Goal: Task Accomplishment & Management: Manage account settings

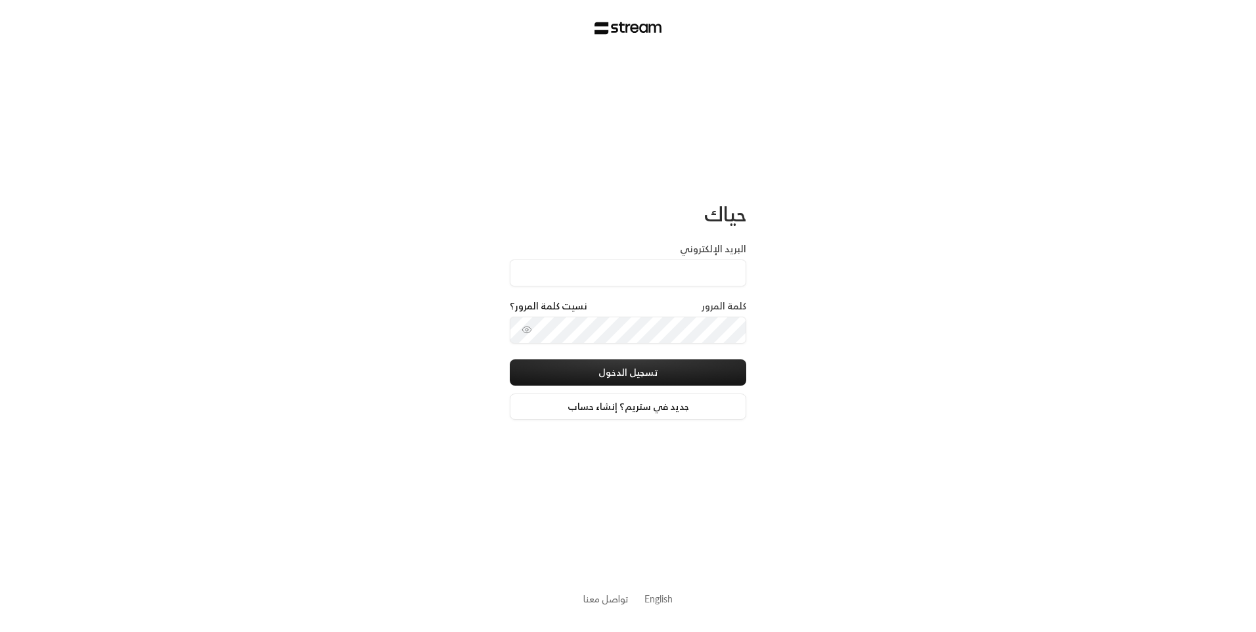
type input "[EMAIL_ADDRESS][DOMAIN_NAME]"
click at [631, 374] on button "تسجيل الدخول" at bounding box center [628, 372] width 237 height 26
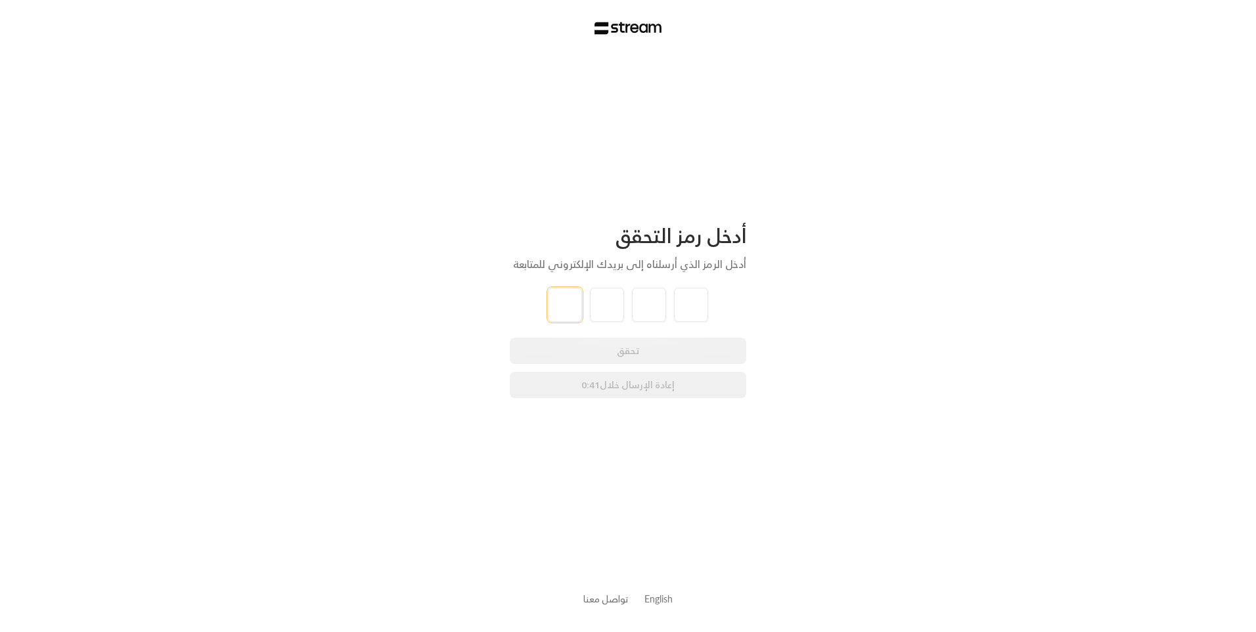
type input "1"
type input "5"
type input "4"
type input "7"
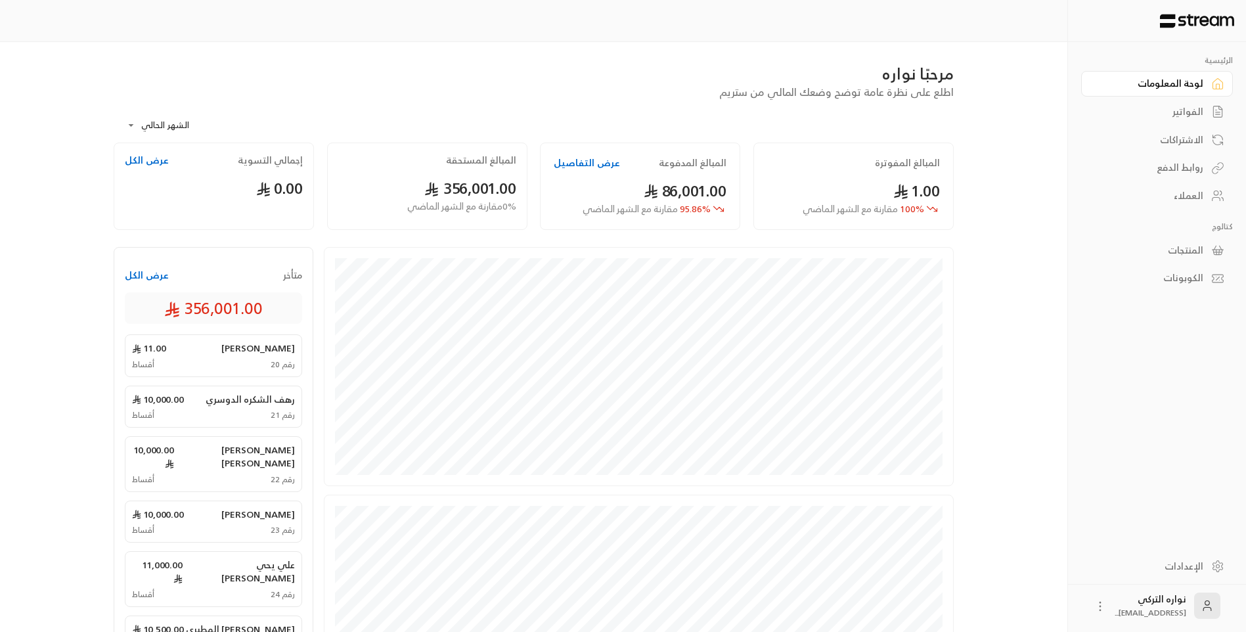
click at [1193, 108] on div "الفواتير" at bounding box center [1151, 111] width 106 height 13
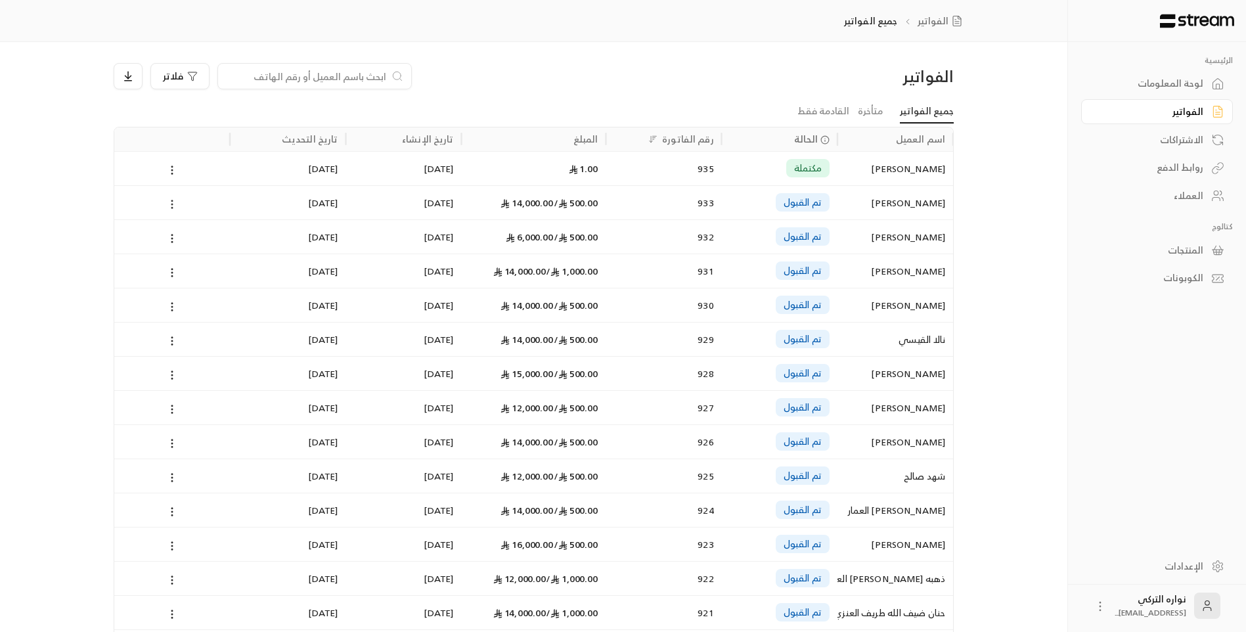
click at [175, 203] on icon at bounding box center [172, 204] width 12 height 12
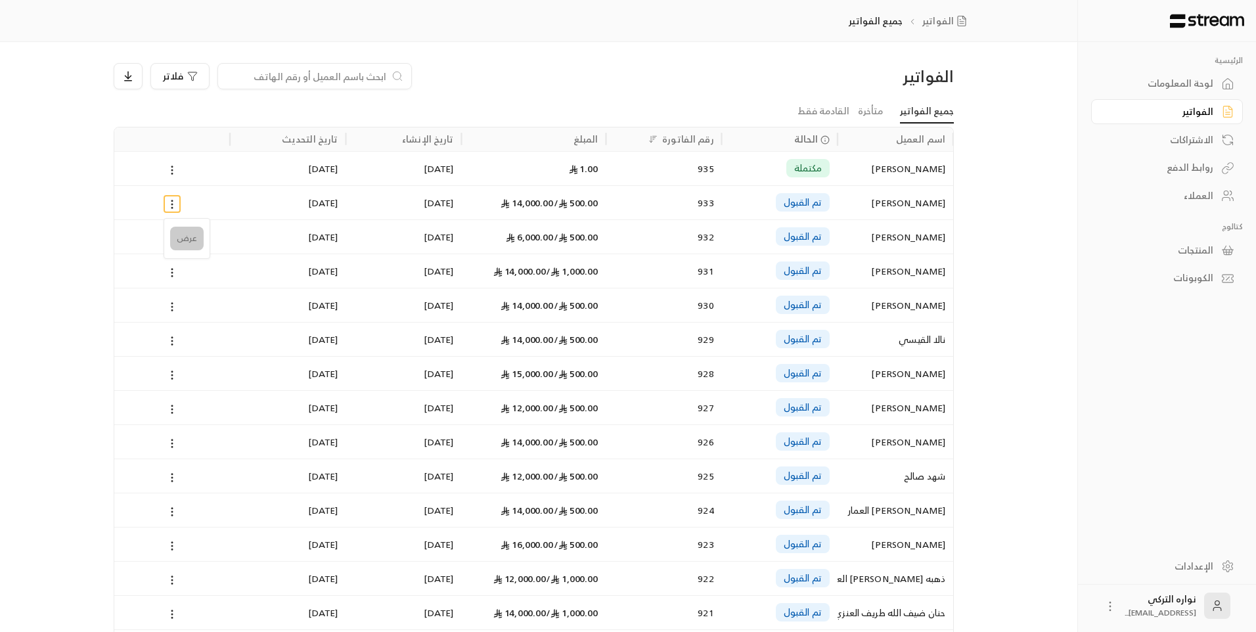
click at [175, 238] on li "عرض" at bounding box center [187, 239] width 34 height 24
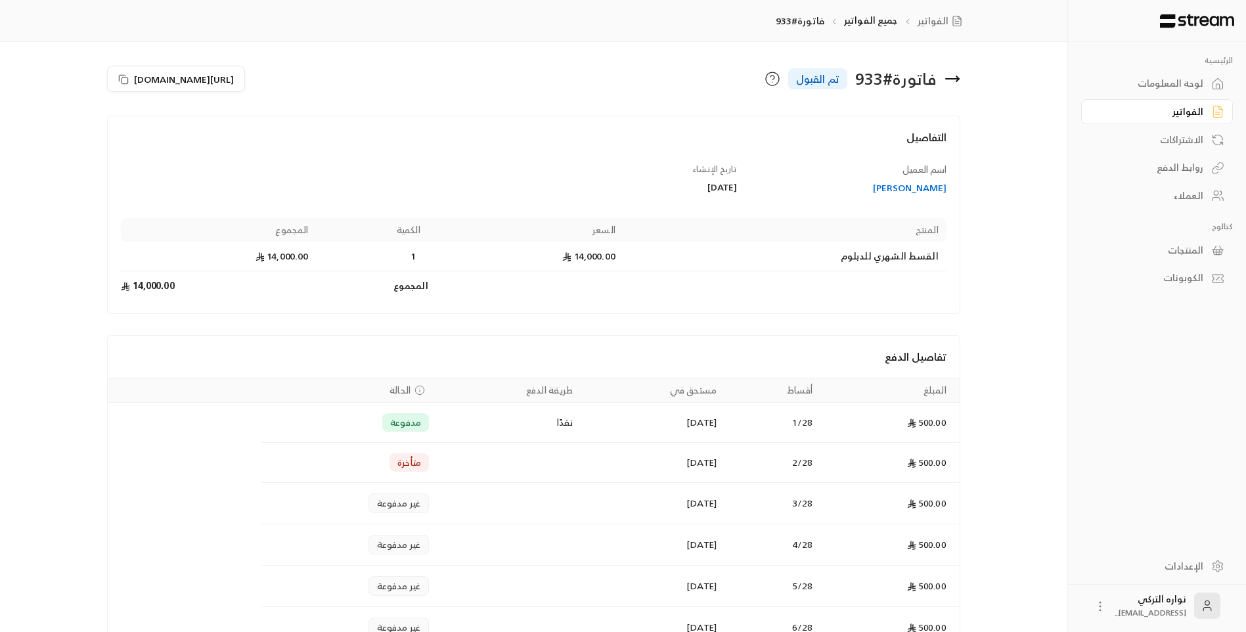
click at [954, 79] on icon at bounding box center [952, 79] width 13 height 0
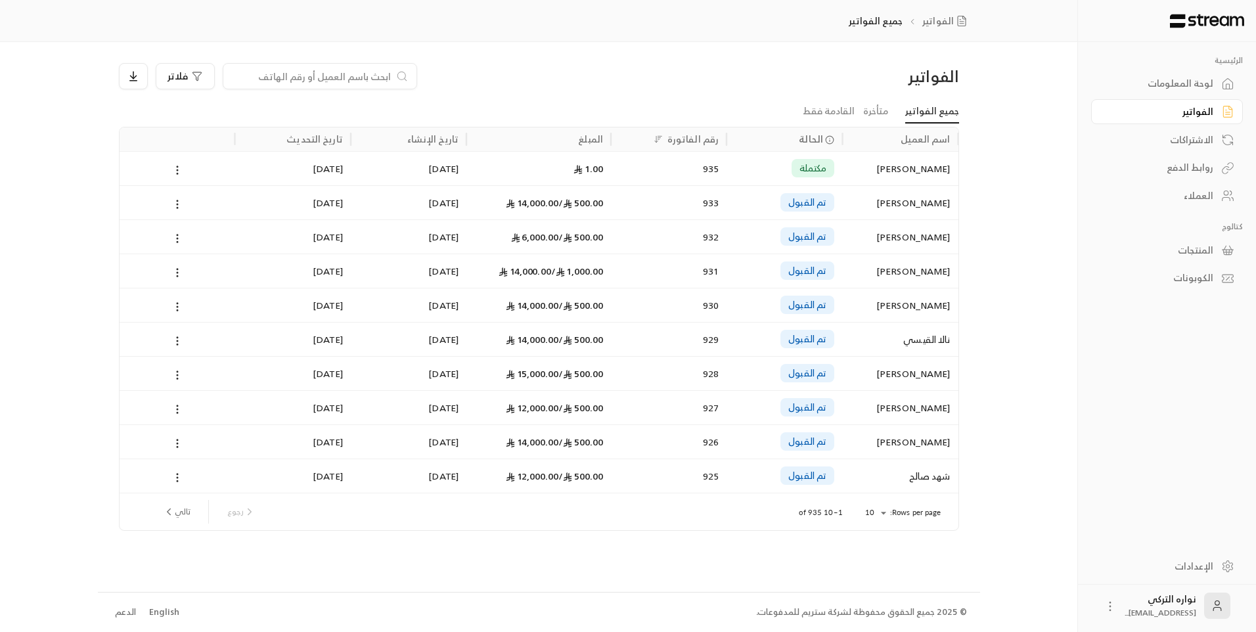
click at [939, 406] on div "[PERSON_NAME]" at bounding box center [900, 408] width 100 height 34
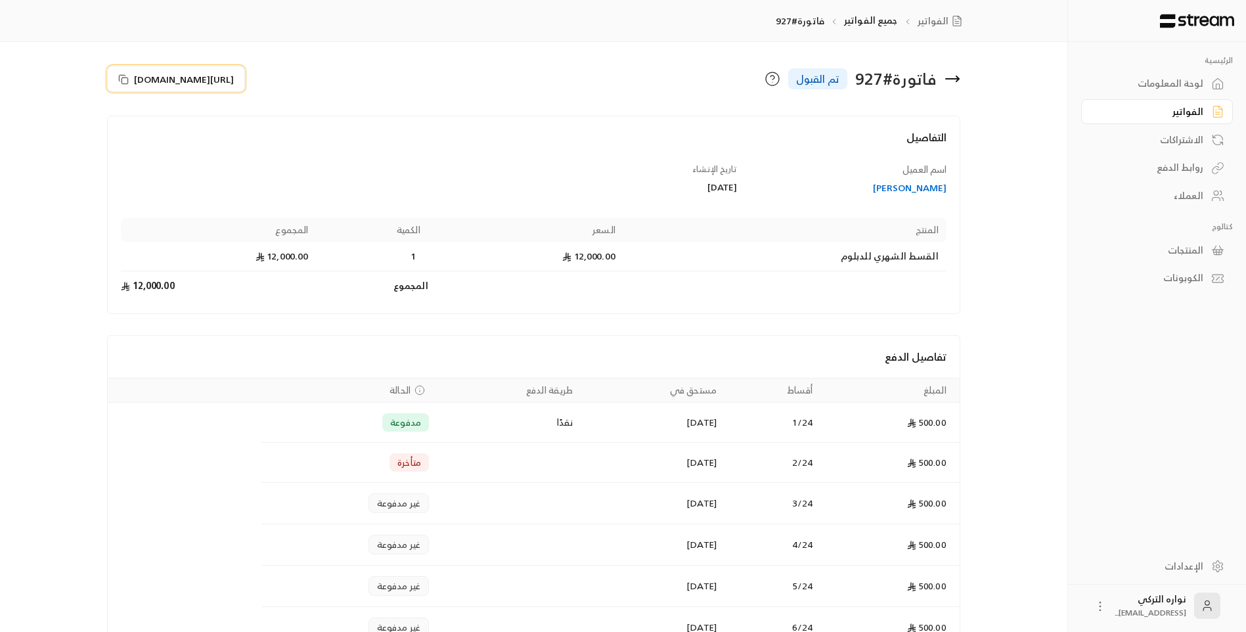
click at [124, 82] on icon at bounding box center [123, 79] width 11 height 11
click at [1195, 115] on div "الفواتير" at bounding box center [1151, 111] width 106 height 13
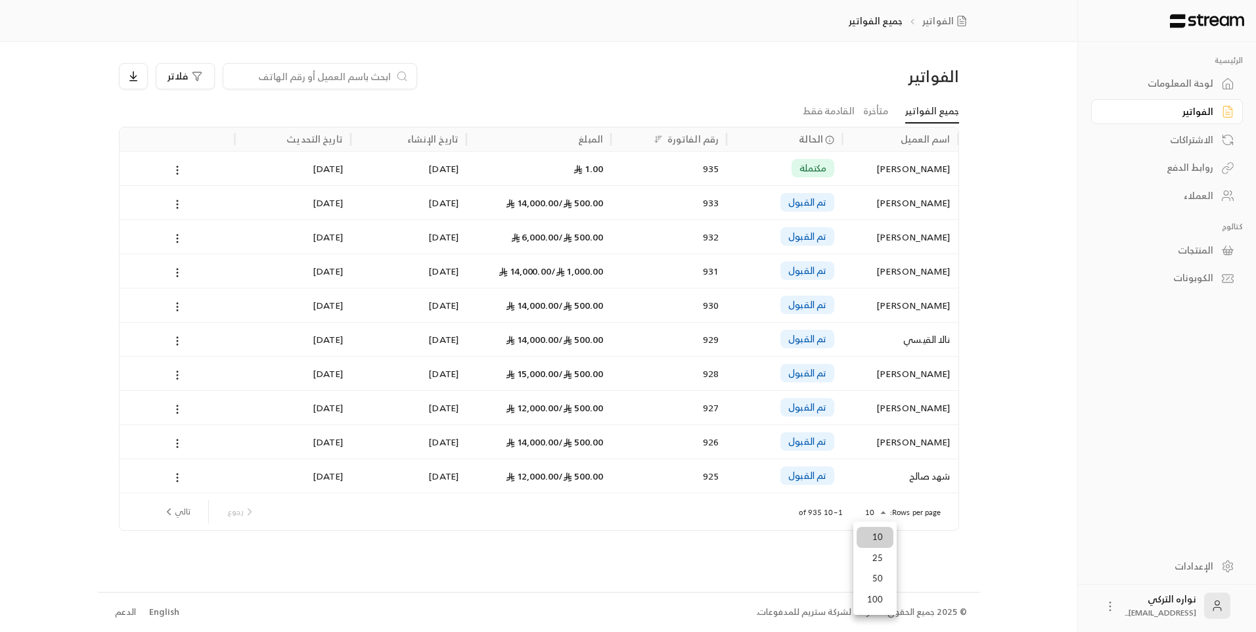
click at [878, 512] on body "الرئيسية لوحة المعلومات الفواتير الاشتراكات روابط الدفع العملاء كتالوج المنتجات…" at bounding box center [628, 316] width 1256 height 632
click at [880, 599] on li "100" at bounding box center [875, 599] width 37 height 21
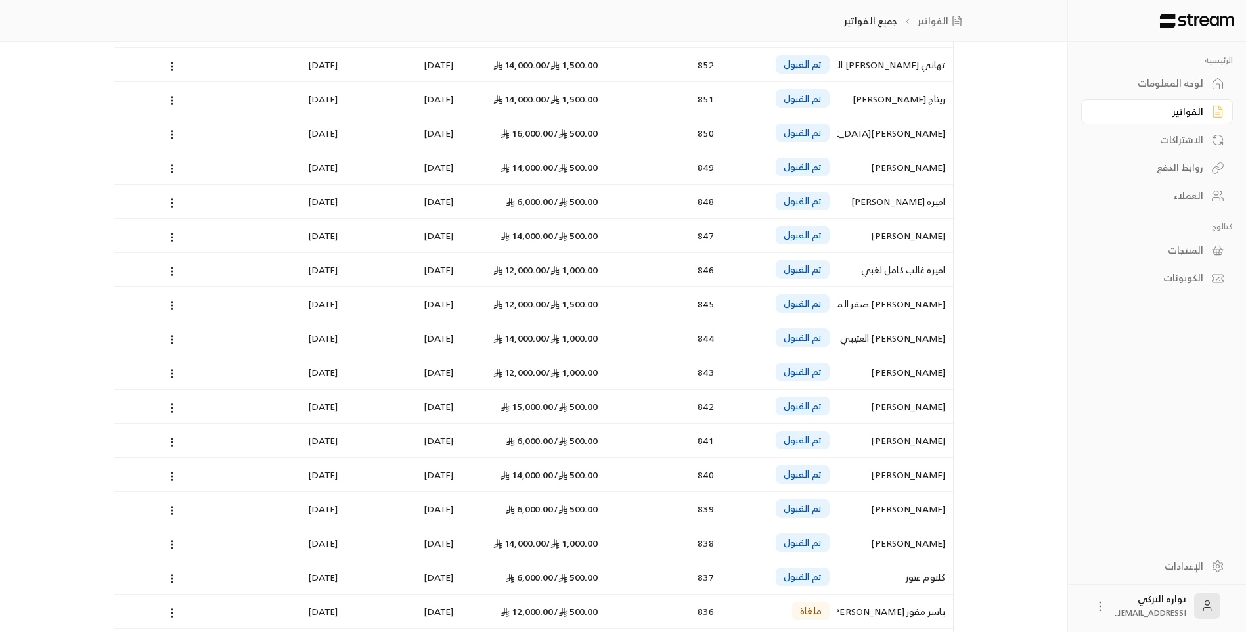
scroll to position [3035, 0]
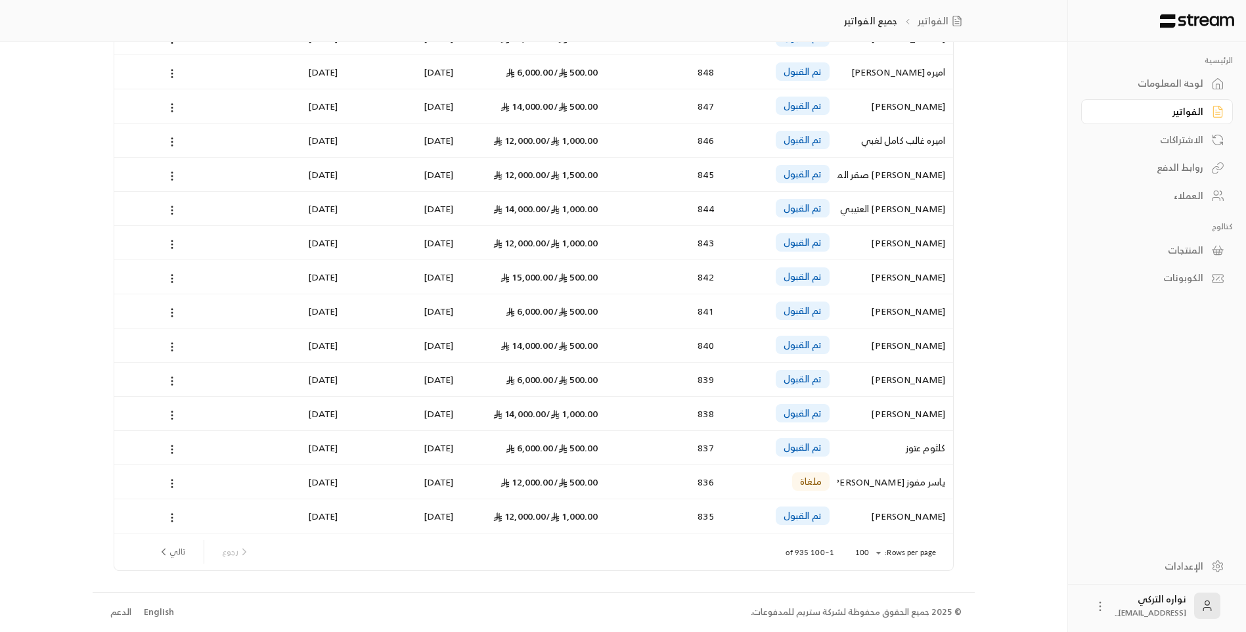
click at [173, 551] on button "تالي" at bounding box center [171, 552] width 38 height 22
click at [169, 551] on icon "next page" at bounding box center [164, 552] width 12 height 12
click at [165, 547] on icon "next page" at bounding box center [164, 552] width 12 height 12
click at [179, 547] on button "تالي" at bounding box center [171, 552] width 38 height 22
click at [185, 553] on button "تالي" at bounding box center [171, 552] width 38 height 22
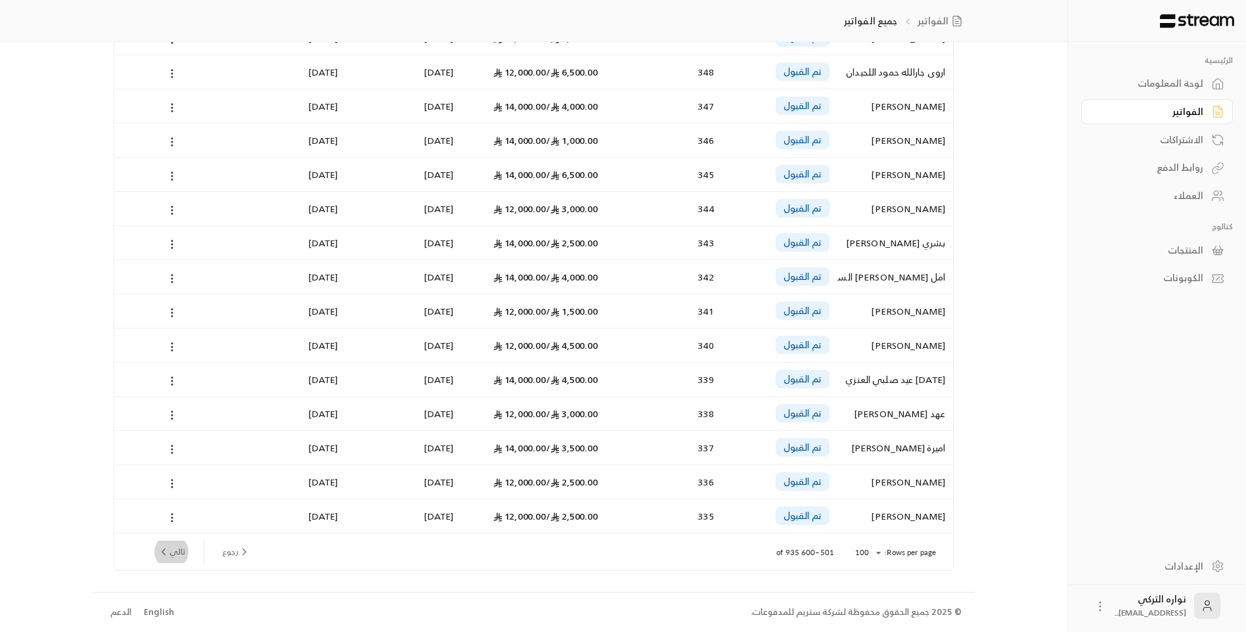
click at [186, 553] on button "تالي" at bounding box center [171, 552] width 38 height 22
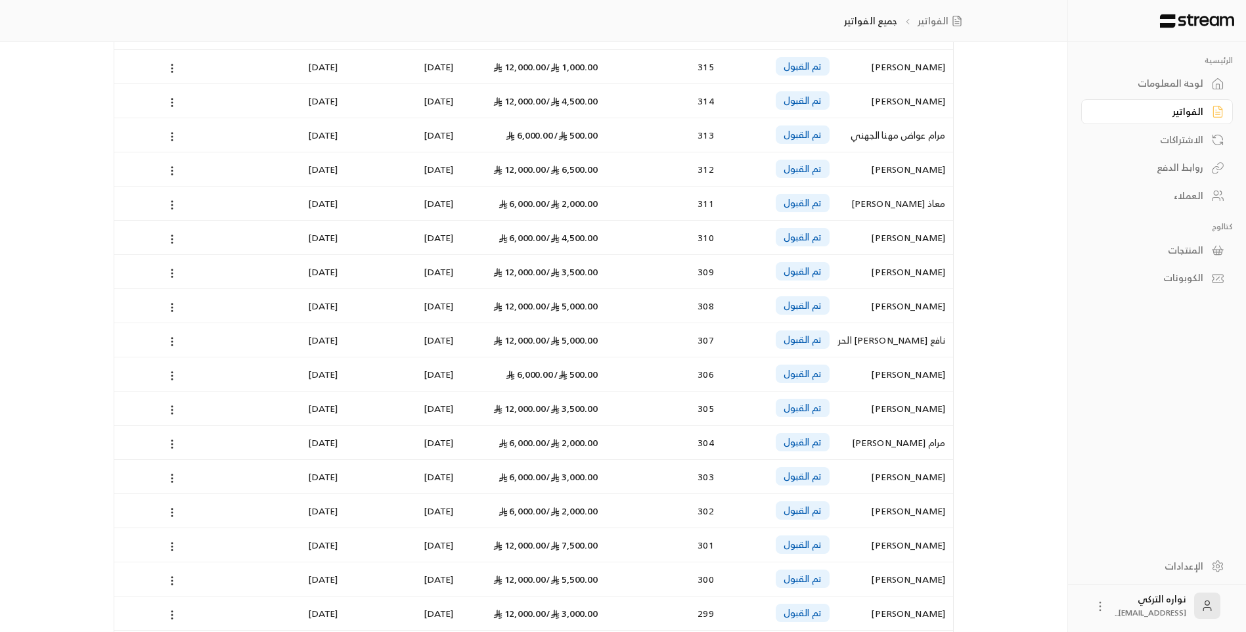
scroll to position [788, 0]
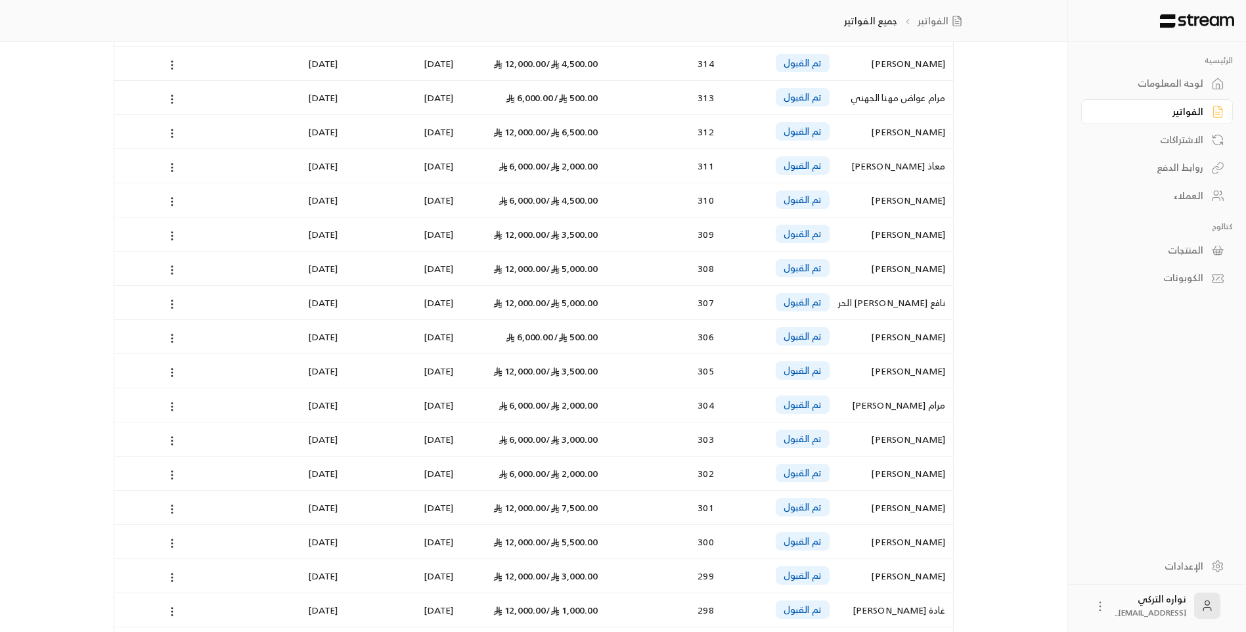
click at [913, 539] on div "[PERSON_NAME]" at bounding box center [896, 542] width 100 height 34
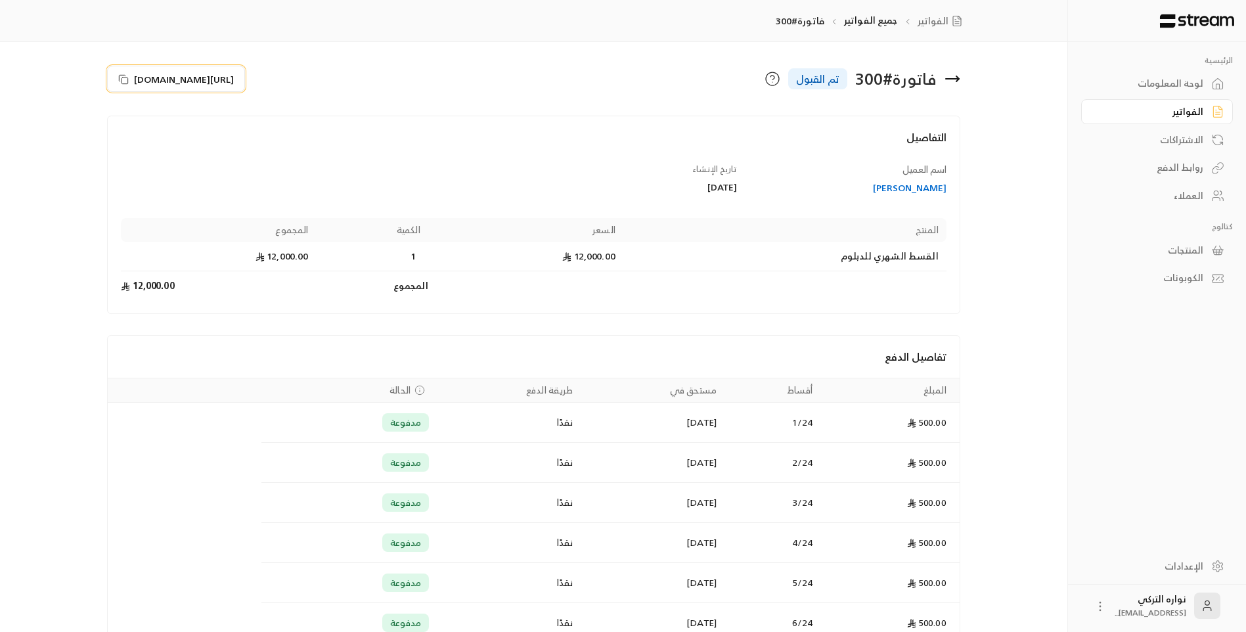
click at [127, 76] on icon at bounding box center [123, 79] width 11 height 11
click at [1189, 105] on div "الفواتير" at bounding box center [1151, 111] width 106 height 13
